Goal: Transaction & Acquisition: Purchase product/service

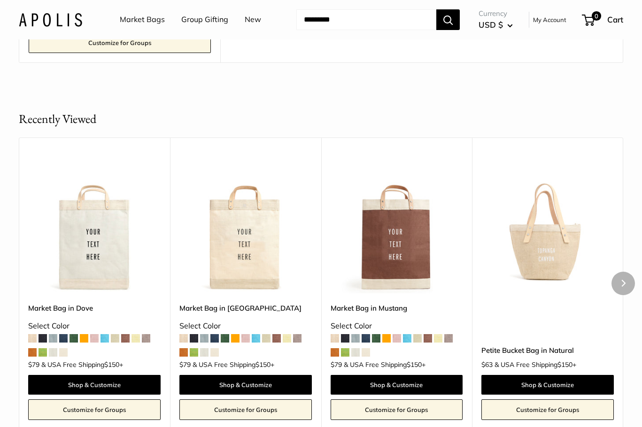
scroll to position [2722, 0]
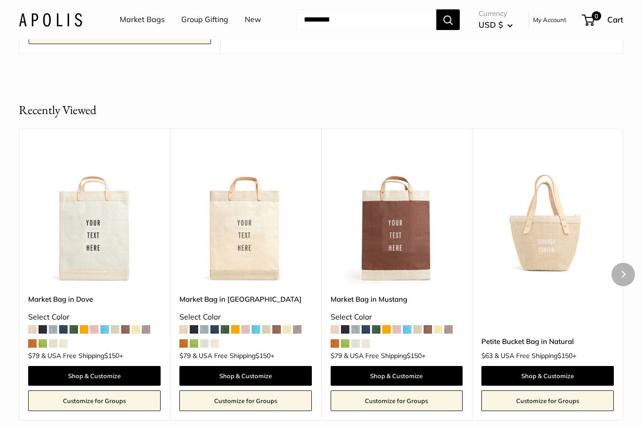
drag, startPoint x: 570, startPoint y: 375, endPoint x: 567, endPoint y: 365, distance: 9.7
click at [570, 373] on link "Shop & Customize" at bounding box center [547, 376] width 132 height 20
